Goal: Task Accomplishment & Management: Complete application form

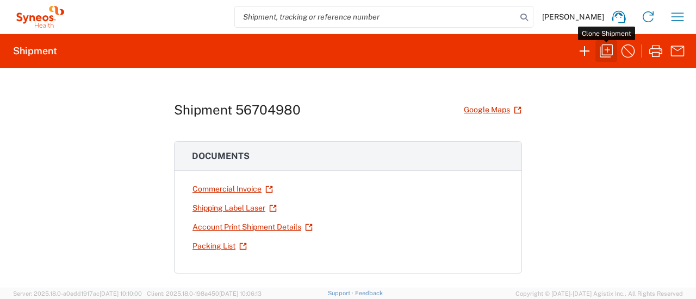
click at [606, 53] on icon "button" at bounding box center [605, 50] width 17 height 17
